Goal: Task Accomplishment & Management: Complete application form

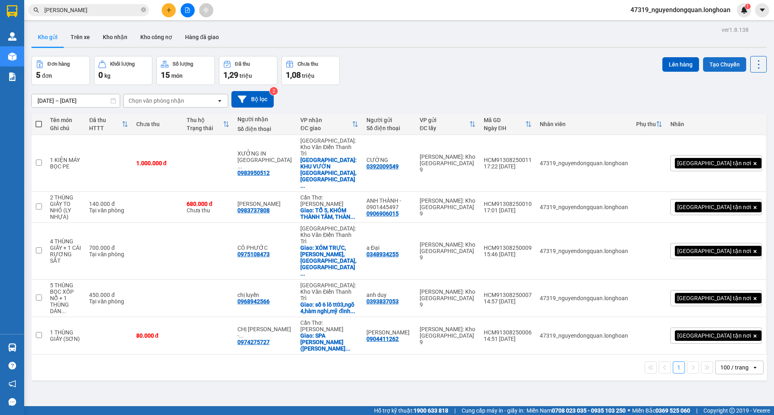
click at [720, 67] on button "Tạo Chuyến" at bounding box center [724, 64] width 43 height 15
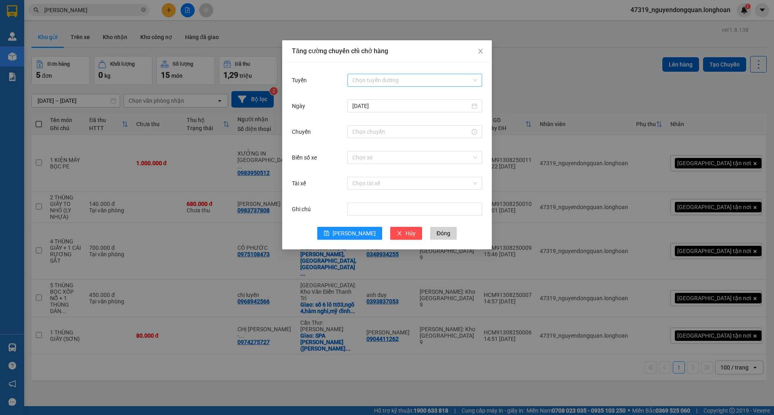
click at [398, 76] on input "Tuyến" at bounding box center [411, 80] width 119 height 12
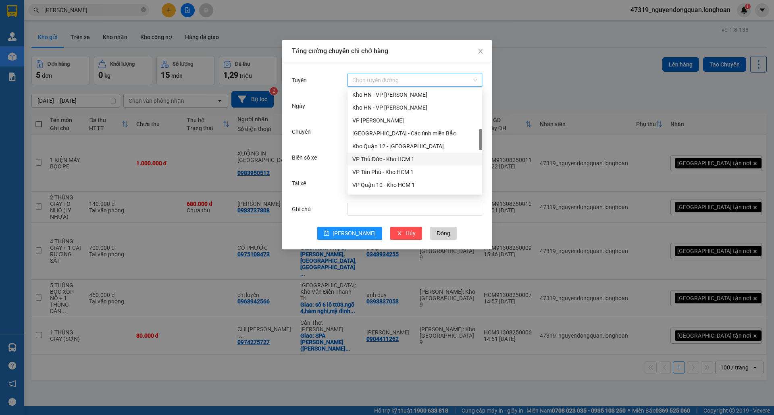
click at [392, 160] on div "VP Thủ Đức - Kho HCM 1" at bounding box center [414, 159] width 125 height 9
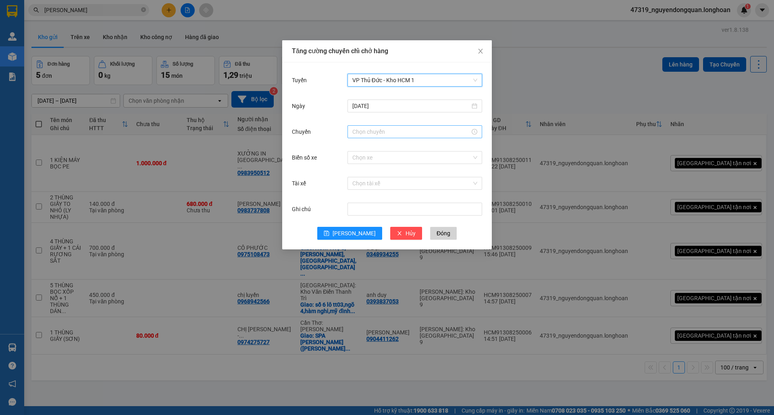
click at [394, 134] on input "Chuyến" at bounding box center [411, 131] width 118 height 9
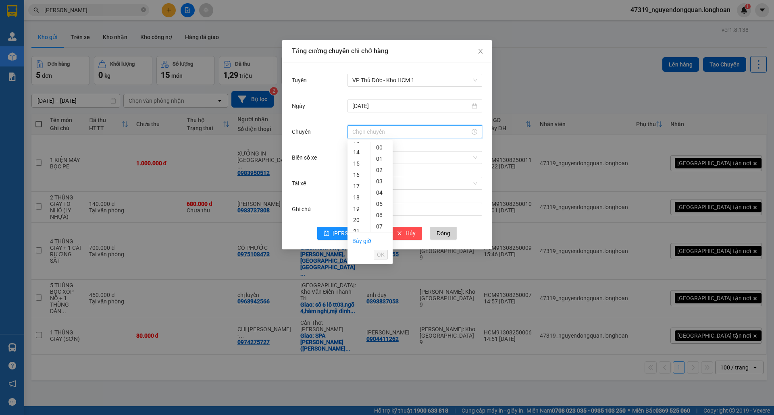
scroll to position [179, 0]
click at [359, 168] on div "18" at bounding box center [358, 171] width 23 height 11
click at [379, 151] on div "40" at bounding box center [381, 151] width 22 height 11
type input "18:40"
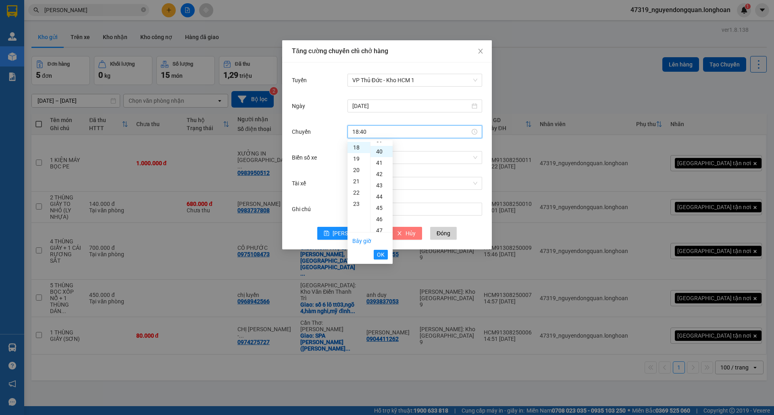
scroll to position [451, 0]
click at [381, 257] on span "OK" at bounding box center [381, 254] width 8 height 9
click at [372, 162] on input "Biển số xe" at bounding box center [411, 158] width 119 height 12
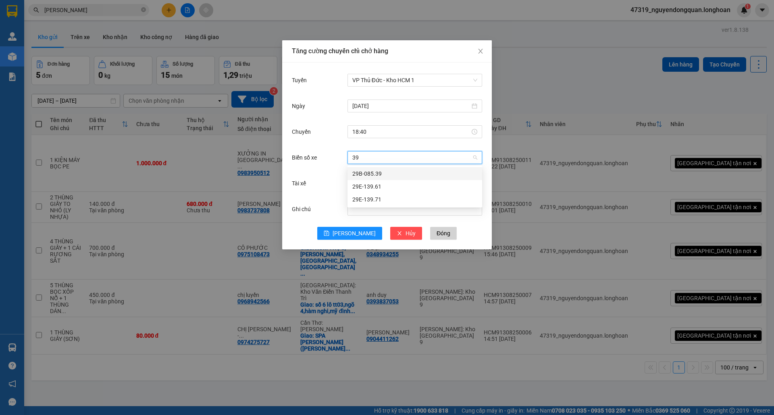
type input "3"
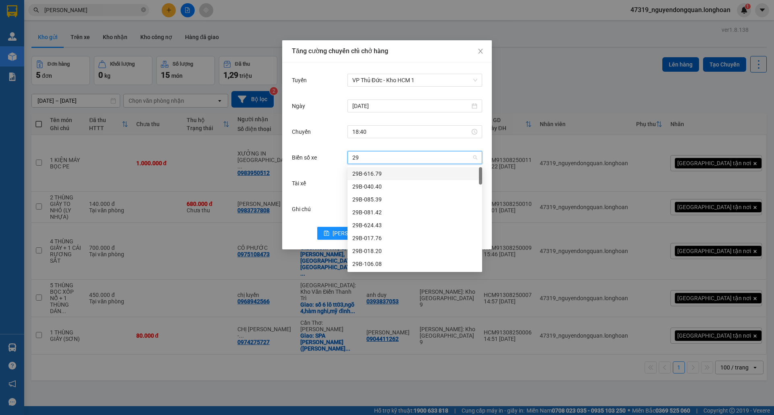
type input "29k"
click at [381, 208] on div "29K-040.68" at bounding box center [414, 212] width 125 height 9
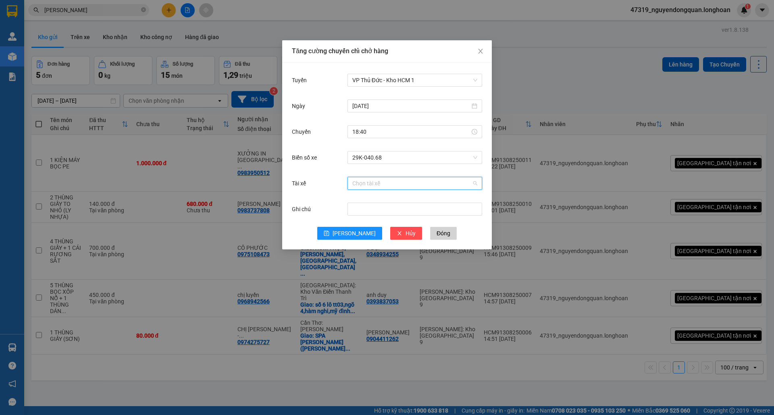
click at [403, 184] on input "Tài xế" at bounding box center [411, 183] width 119 height 12
type input "tung"
click at [427, 214] on div "[PERSON_NAME] 0788000247" at bounding box center [414, 212] width 125 height 9
click at [329, 231] on icon "save" at bounding box center [327, 234] width 6 height 6
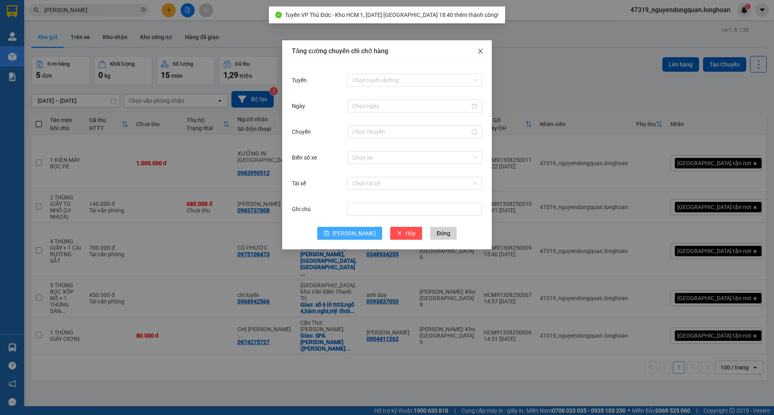
click at [483, 52] on icon "close" at bounding box center [480, 51] width 6 height 6
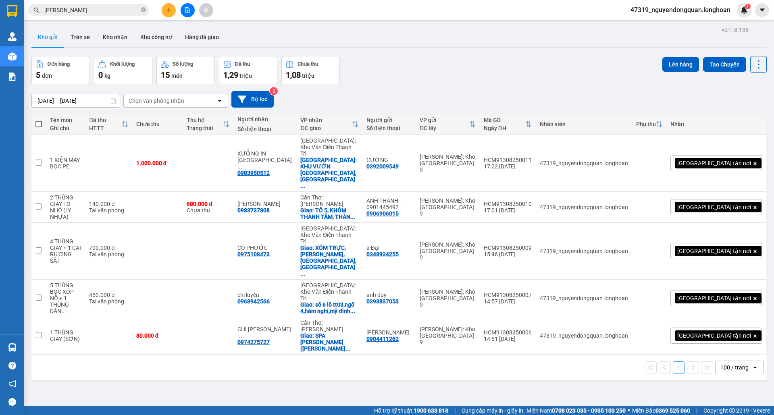
click at [35, 127] on span at bounding box center [38, 124] width 6 height 6
click at [39, 120] on input "checkbox" at bounding box center [39, 120] width 0 height 0
checkbox input "true"
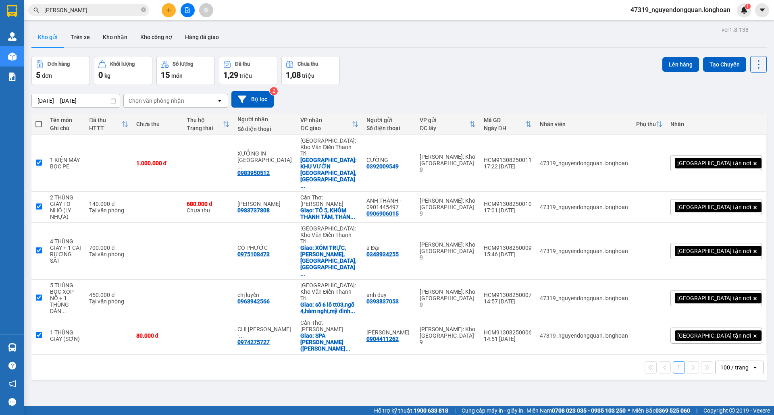
checkbox input "true"
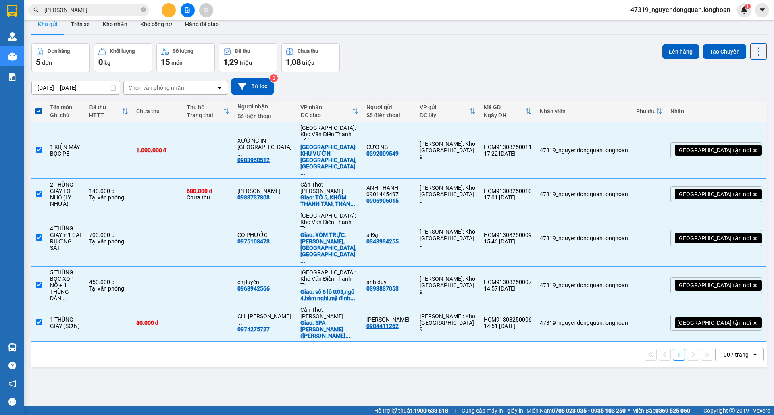
scroll to position [0, 0]
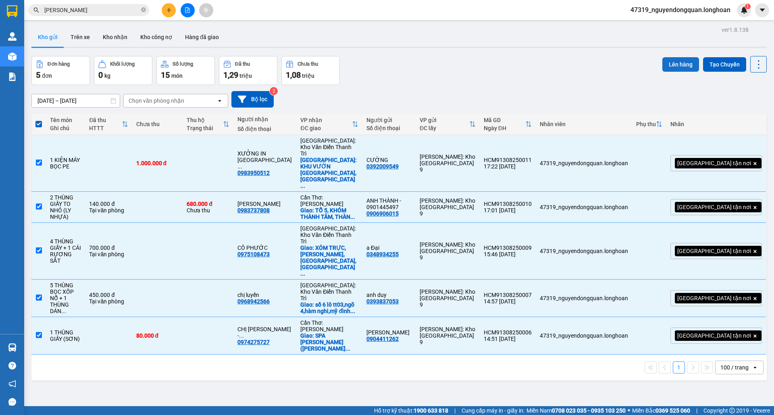
click at [662, 60] on button "Lên hàng" at bounding box center [680, 64] width 37 height 15
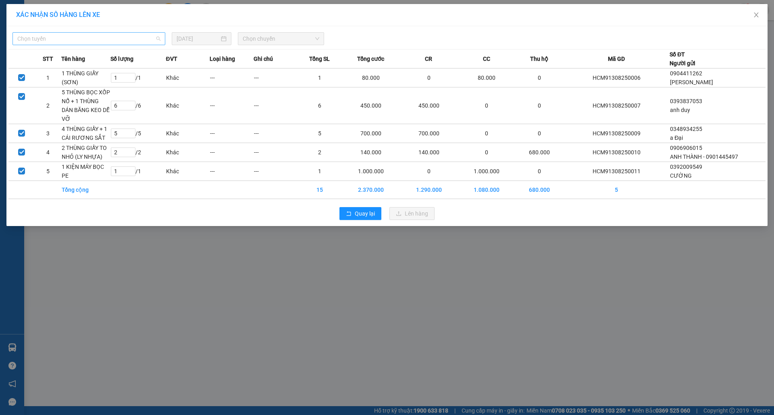
click at [143, 42] on span "Chọn tuyến" at bounding box center [88, 39] width 143 height 12
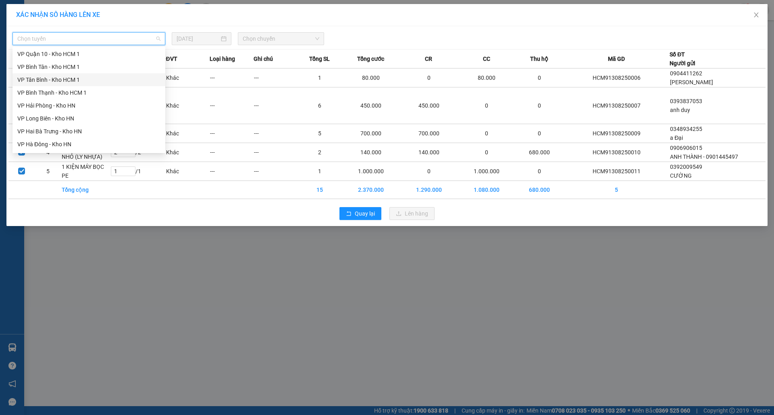
scroll to position [260, 0]
click at [58, 115] on div "VP Thủ Đức - Kho HCM 1" at bounding box center [88, 117] width 143 height 9
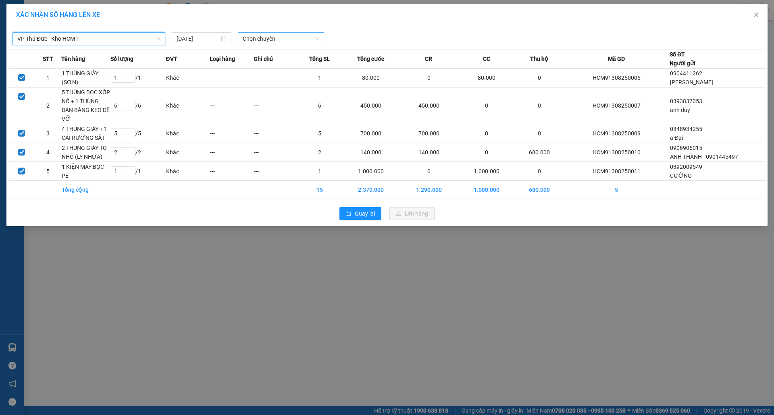
click at [256, 44] on span "Chọn chuyến" at bounding box center [281, 39] width 77 height 12
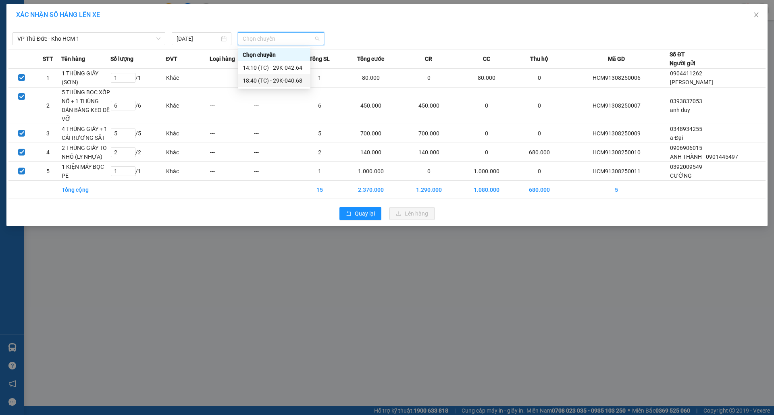
click at [278, 79] on div "18:40 (TC) - 29K-040.68" at bounding box center [274, 80] width 63 height 9
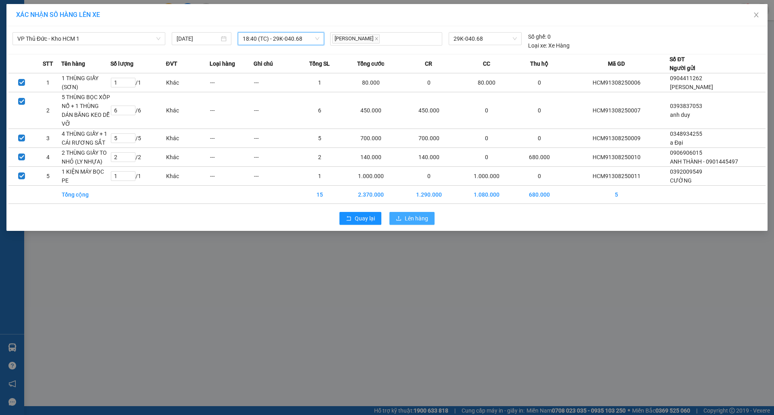
click at [418, 219] on span "Lên hàng" at bounding box center [416, 218] width 23 height 9
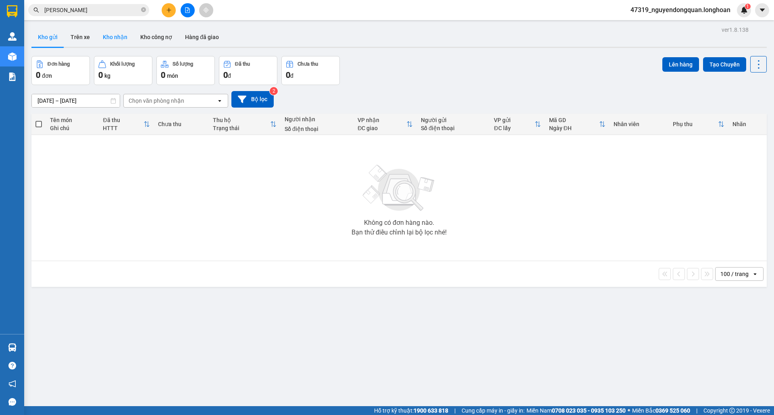
click at [119, 31] on button "Kho nhận" at bounding box center [114, 36] width 37 height 19
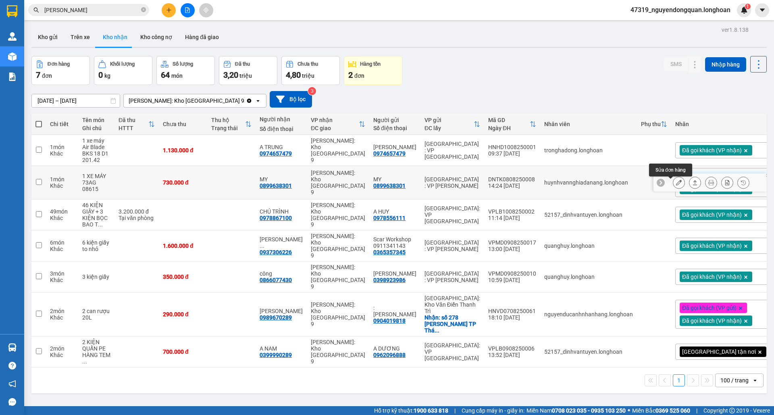
click at [676, 185] on icon at bounding box center [679, 183] width 6 height 6
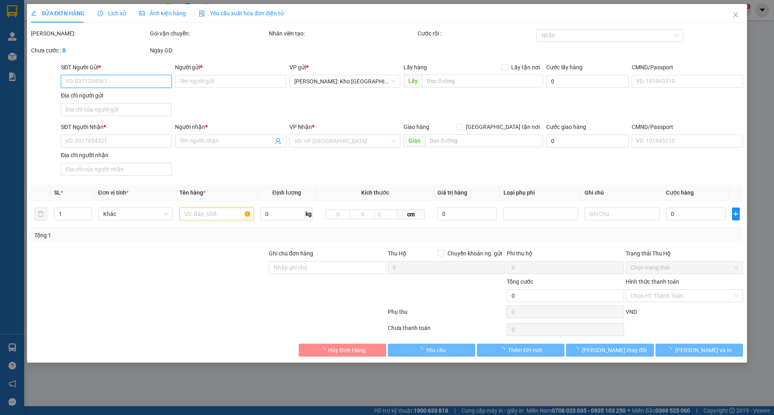
type input "0899638301"
type input "MY"
type input "0899638301"
type input "MY"
type input "1 CHÌA KHÓA,2 GƯƠNG"
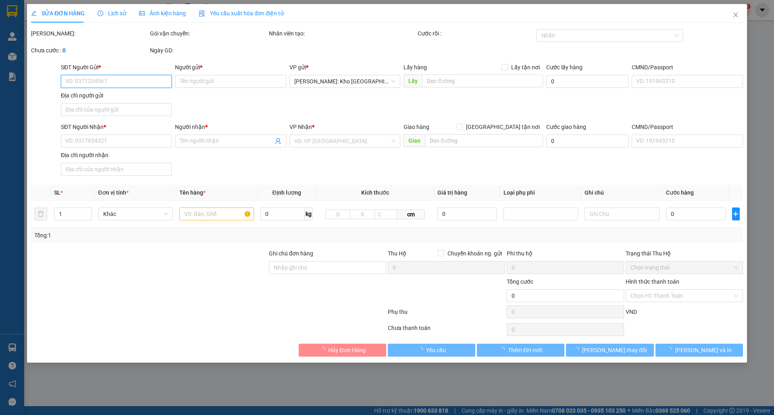
type input "730.000"
type input "0"
type input "730.000"
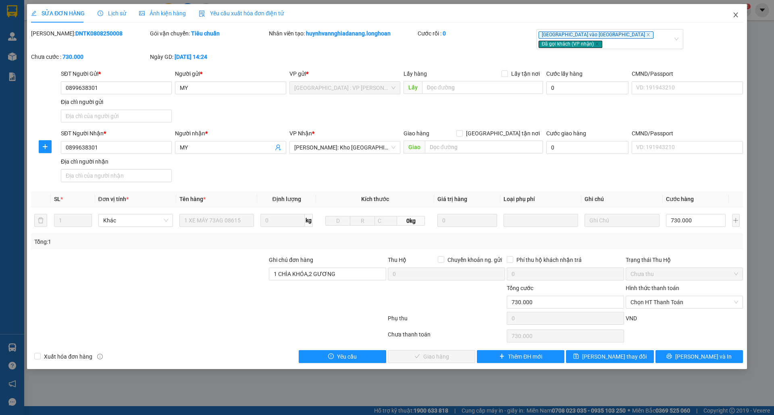
click at [736, 15] on icon "close" at bounding box center [735, 15] width 6 height 6
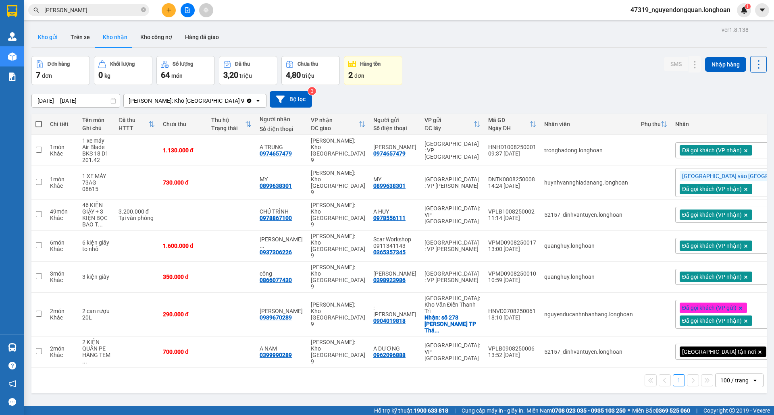
click at [58, 38] on button "Kho gửi" at bounding box center [47, 36] width 33 height 19
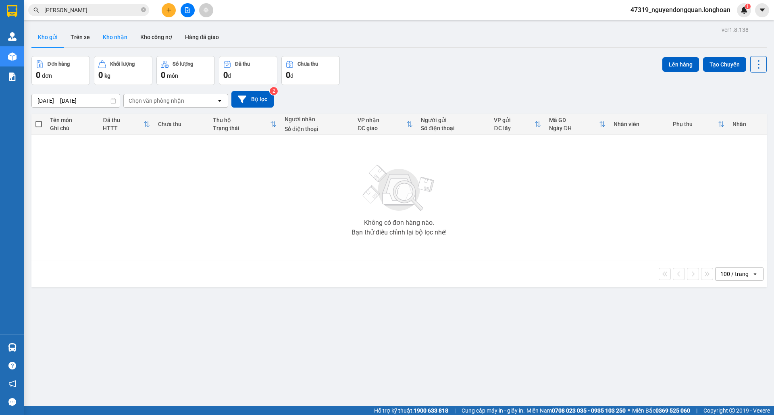
click at [119, 37] on button "Kho nhận" at bounding box center [114, 36] width 37 height 19
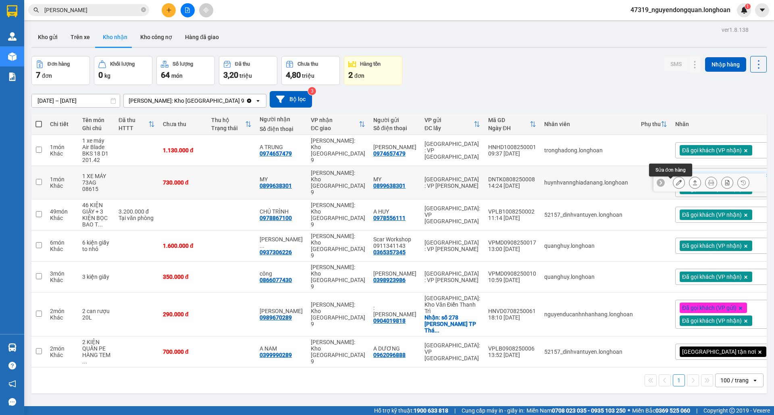
click at [676, 184] on icon at bounding box center [679, 183] width 6 height 6
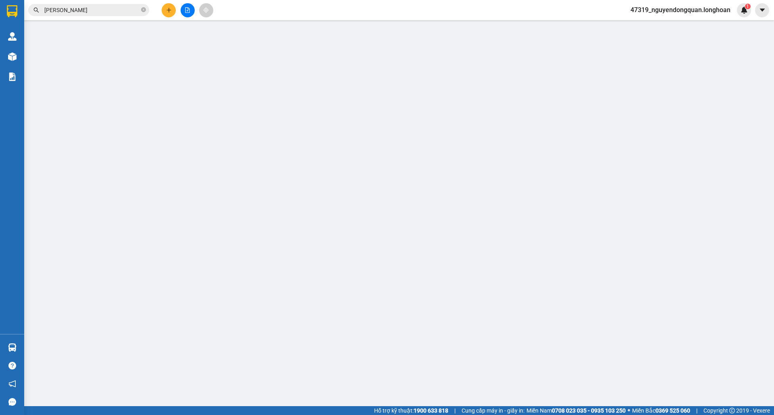
type input "0899638301"
type input "MY"
type input "0899638301"
type input "MY"
type input "1 CHÌA KHÓA,2 GƯƠNG"
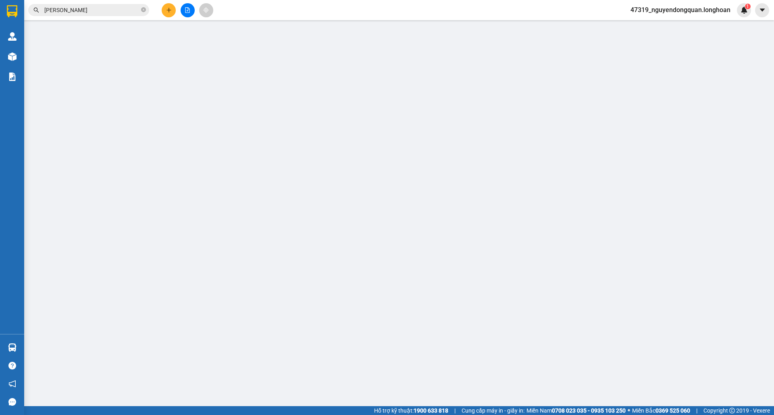
type input "730.000"
type input "0"
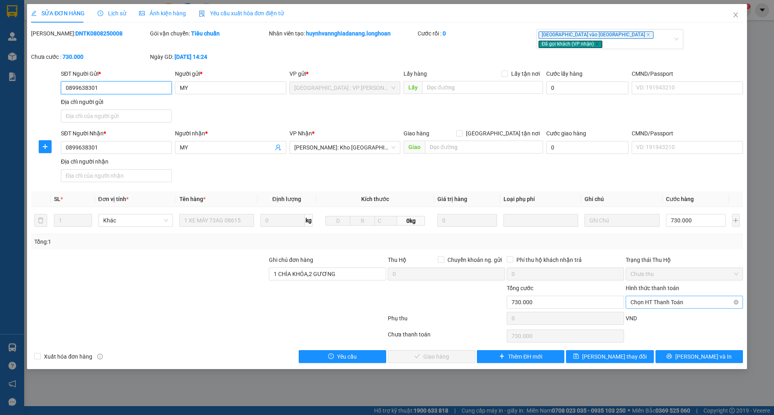
click at [668, 296] on span "Chọn HT Thanh Toán" at bounding box center [684, 302] width 108 height 12
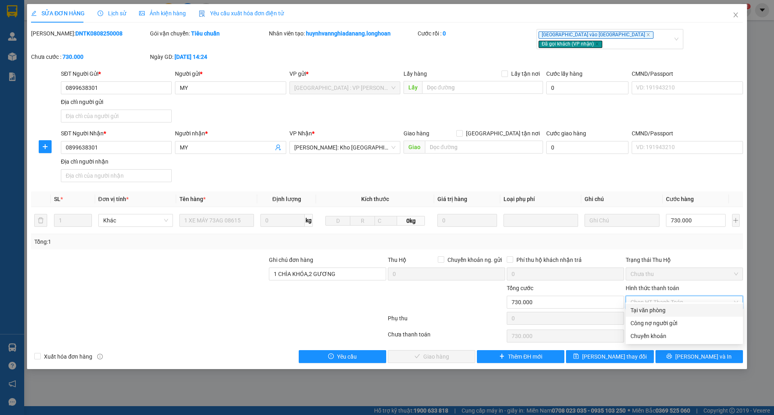
click at [647, 312] on div "Tại văn phòng" at bounding box center [684, 310] width 108 height 9
type input "0"
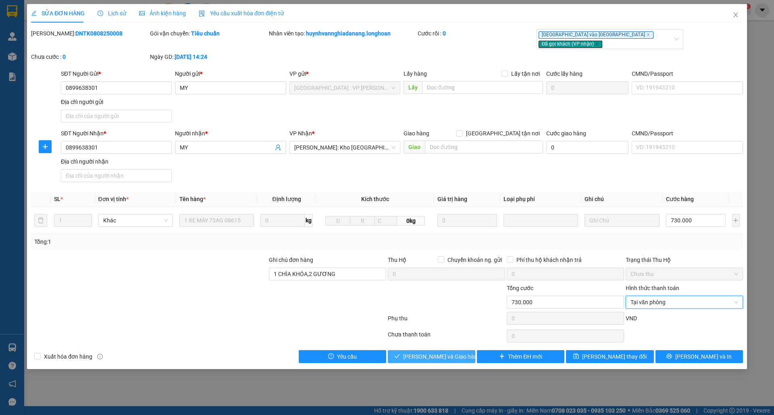
click at [431, 361] on span "[PERSON_NAME] và Giao hàng" at bounding box center [441, 356] width 77 height 9
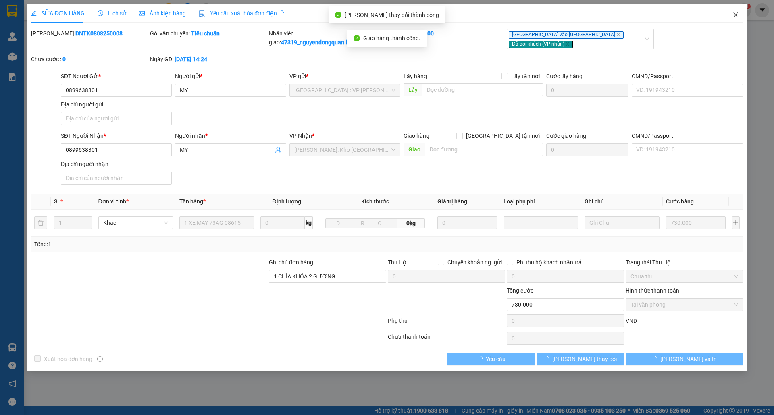
type input "730.000"
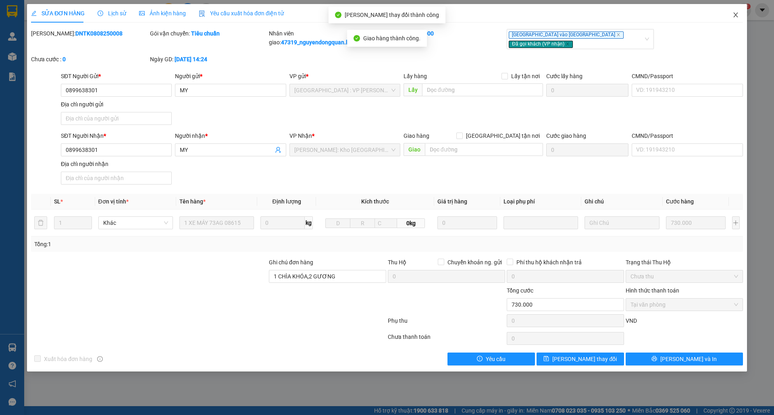
click at [734, 13] on icon "close" at bounding box center [735, 15] width 6 height 6
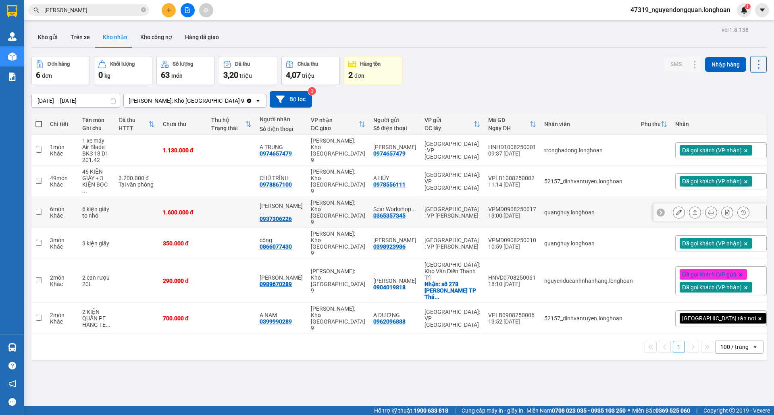
click at [424, 206] on div "[GEOGRAPHIC_DATA] : VP [PERSON_NAME]" at bounding box center [452, 212] width 56 height 13
checkbox input "true"
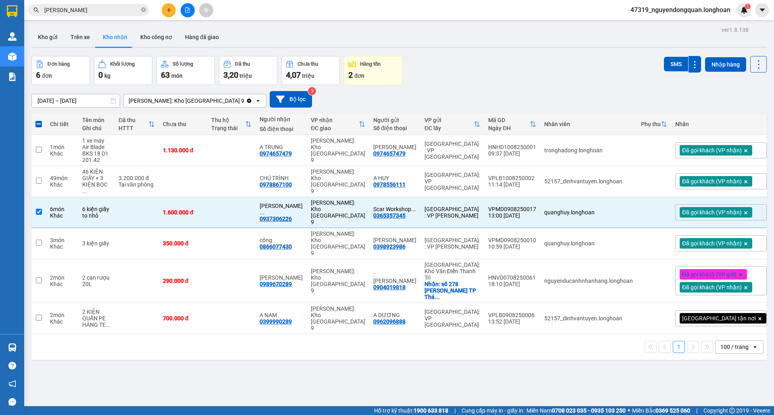
click at [471, 63] on div "Đơn hàng 6 đơn Khối lượng 0 kg Số lượng 63 món Đã thu 3,20 triệu Chưa thu 4,07 …" at bounding box center [398, 70] width 735 height 29
click at [48, 41] on button "Kho gửi" at bounding box center [47, 36] width 33 height 19
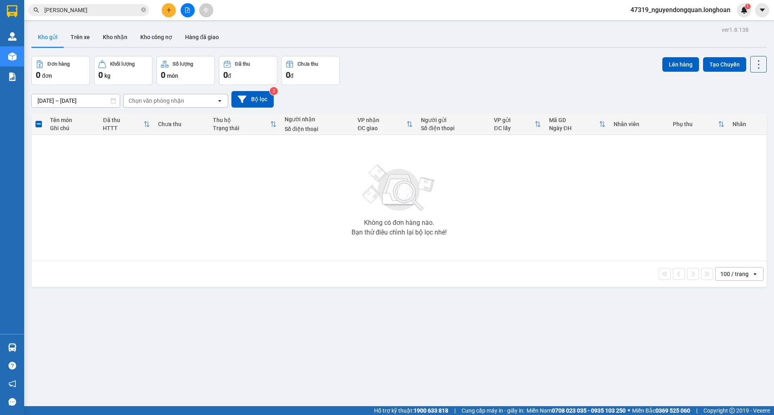
click at [237, 183] on div "Không có đơn hàng nào. Bạn thử điều chỉnh lại bộ lọc nhé!" at bounding box center [398, 197] width 727 height 121
